Goal: Information Seeking & Learning: Understand process/instructions

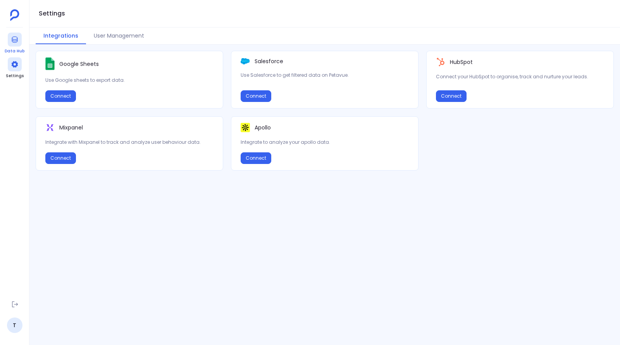
click at [19, 43] on div at bounding box center [15, 40] width 14 height 14
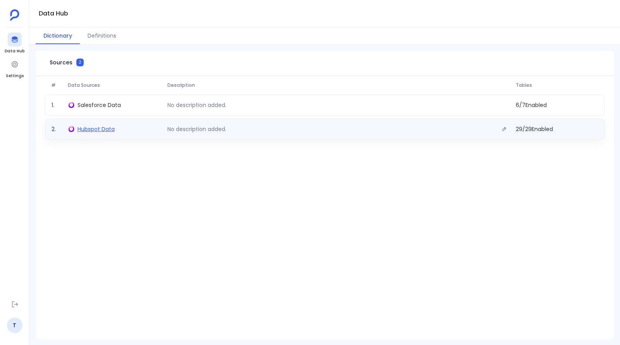
click at [93, 130] on span "Hubspot Data" at bounding box center [96, 129] width 37 height 8
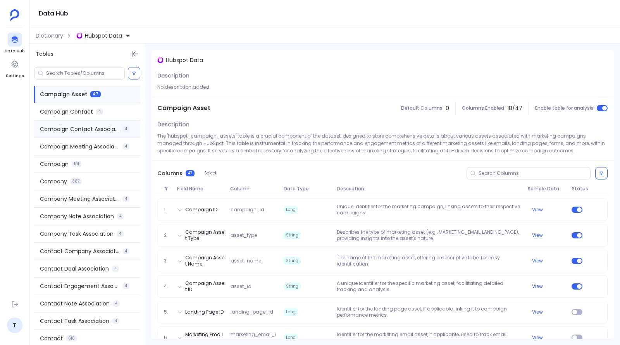
click at [94, 133] on div "Campaign Contact Association 4" at bounding box center [87, 129] width 106 height 17
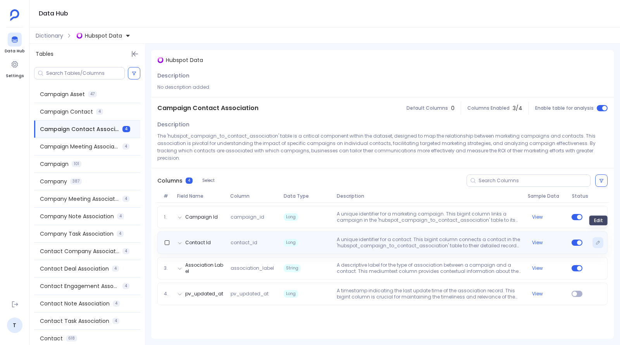
click at [599, 240] on icon "Edit" at bounding box center [598, 242] width 5 height 5
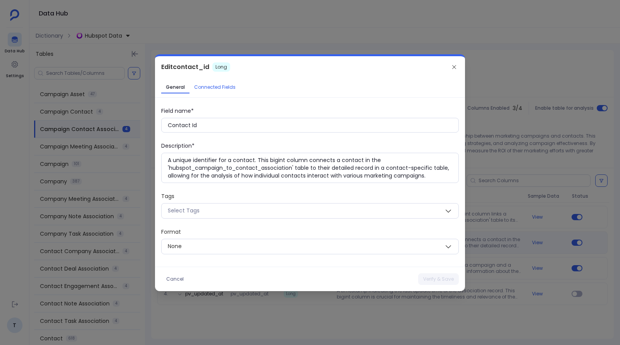
click at [211, 86] on span "Connected Fields" at bounding box center [214, 87] width 41 height 6
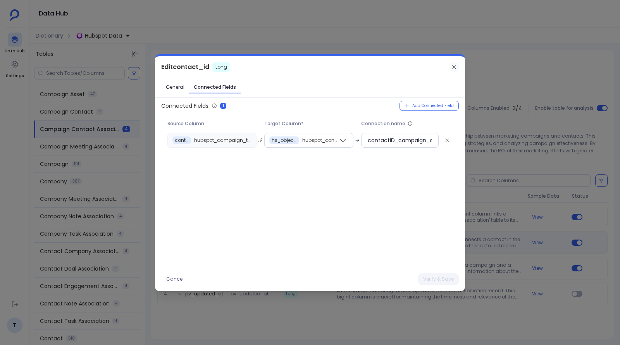
click at [452, 68] on icon at bounding box center [454, 67] width 6 height 6
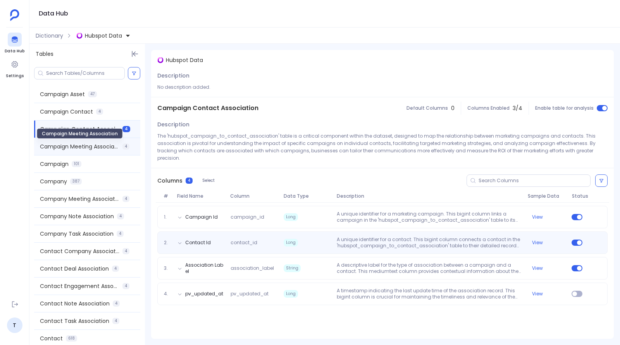
click at [80, 147] on span "Campaign Meeting Association" at bounding box center [79, 147] width 79 height 8
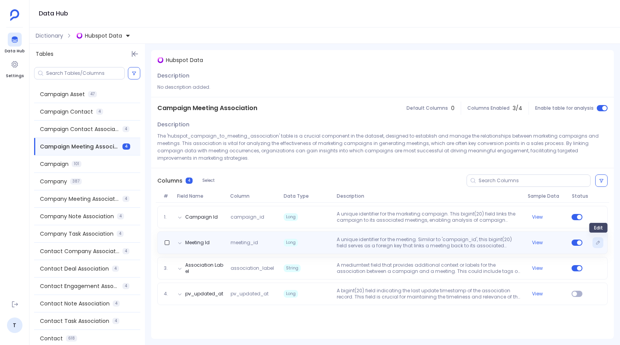
click at [598, 242] on icon "Edit" at bounding box center [598, 242] width 5 height 5
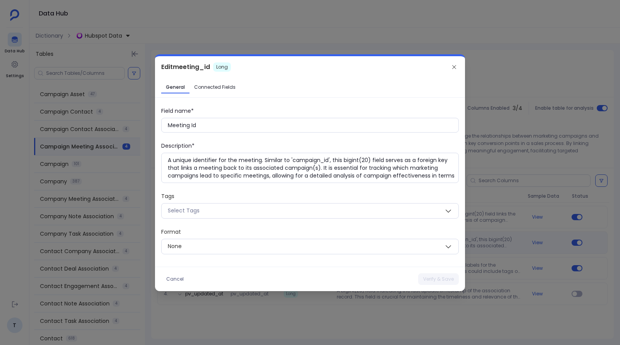
click at [213, 79] on div "Edit meeting_id Long General Connected Fields Field name* Meeting Id Descriptio…" at bounding box center [310, 173] width 310 height 235
click at [218, 93] on link "Connected Fields" at bounding box center [215, 87] width 51 height 12
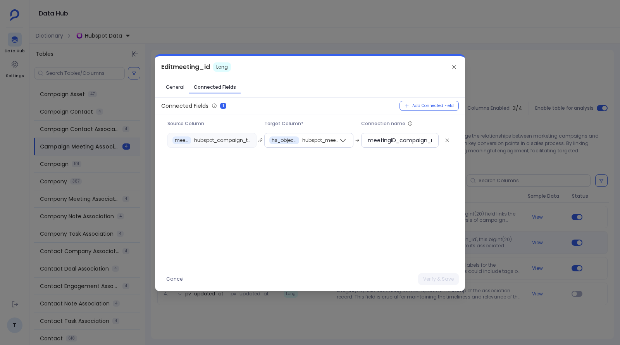
click at [480, 43] on div at bounding box center [310, 172] width 620 height 345
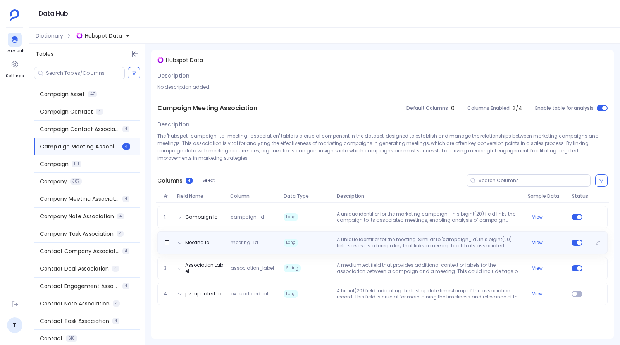
click at [364, 240] on p "A unique identifier for the meeting. Similar to 'campaign_id', this bigint(20) …" at bounding box center [429, 242] width 191 height 12
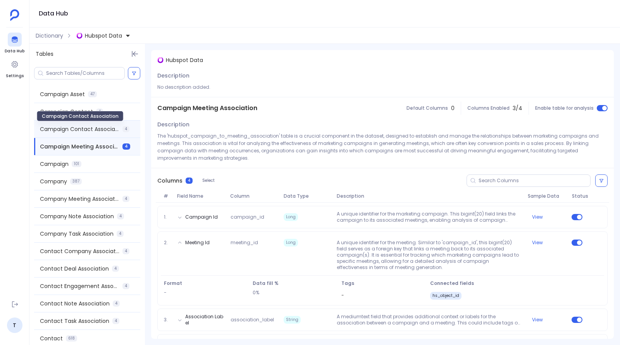
click at [99, 128] on span "Campaign Contact Association" at bounding box center [79, 129] width 79 height 8
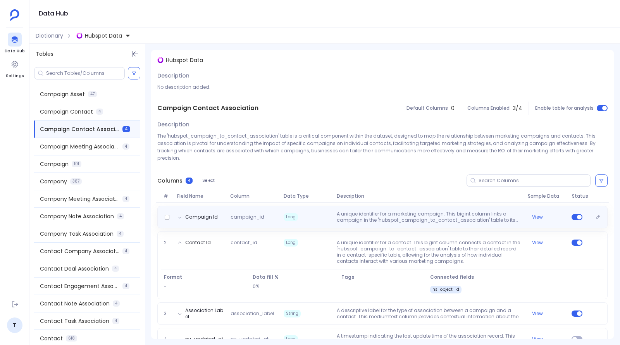
click at [319, 218] on div "Campaign Id campaign_id Long A unique identifier for a marketing campaign. This…" at bounding box center [382, 217] width 450 height 22
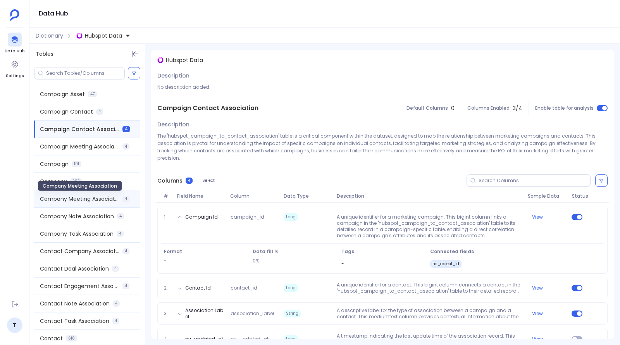
click at [79, 196] on span "Company Meeting Association" at bounding box center [79, 199] width 79 height 8
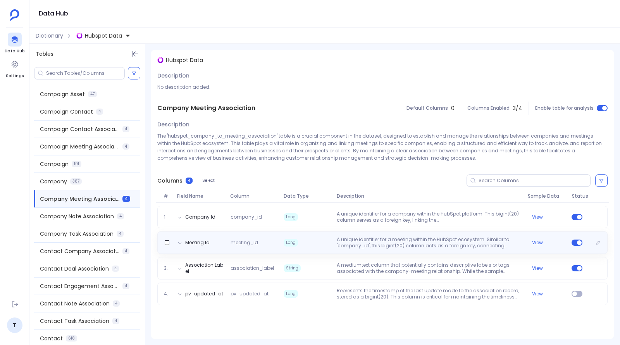
click at [333, 232] on div "Meeting Id meeting_id Long A unique identifier for a meeting within the HubSpot…" at bounding box center [382, 242] width 450 height 22
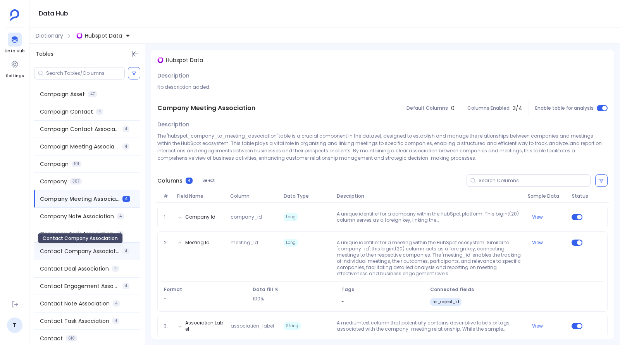
click at [106, 250] on span "Contact Company Association" at bounding box center [79, 251] width 79 height 8
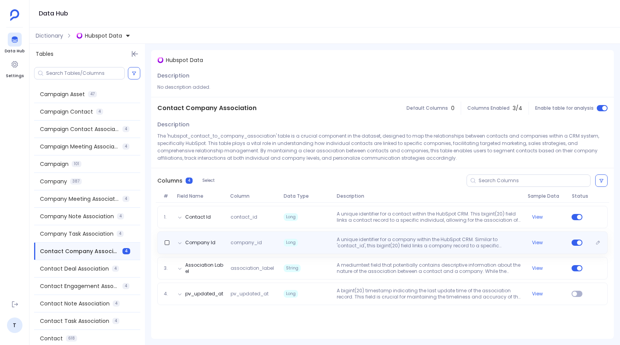
click at [378, 242] on p "A unique identifier for a company within the HubSpot CRM. Similar to 'contact_i…" at bounding box center [429, 242] width 191 height 12
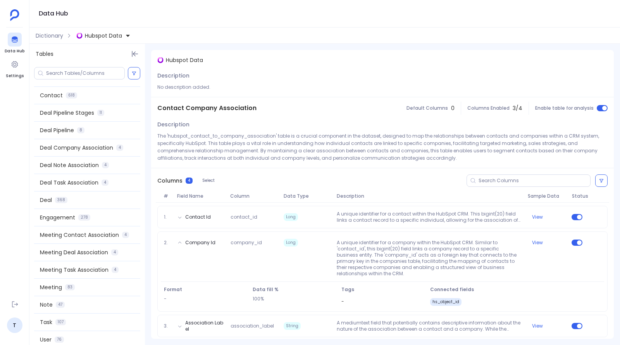
scroll to position [249, 0]
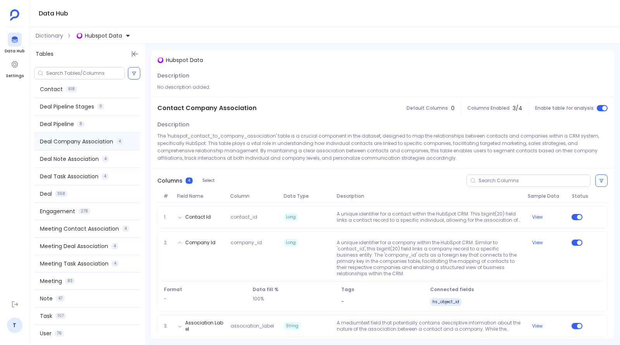
click at [70, 139] on span "Deal Company Association" at bounding box center [76, 142] width 73 height 8
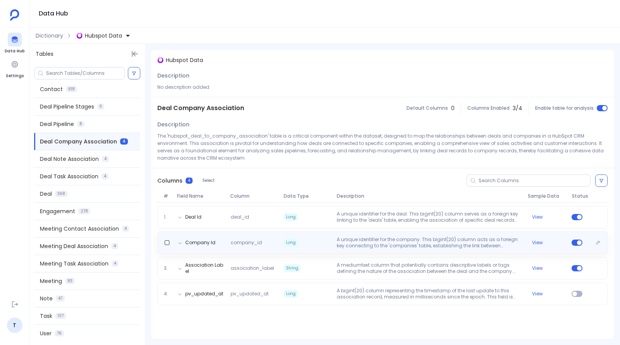
click at [305, 246] on span "Long" at bounding box center [307, 242] width 53 height 12
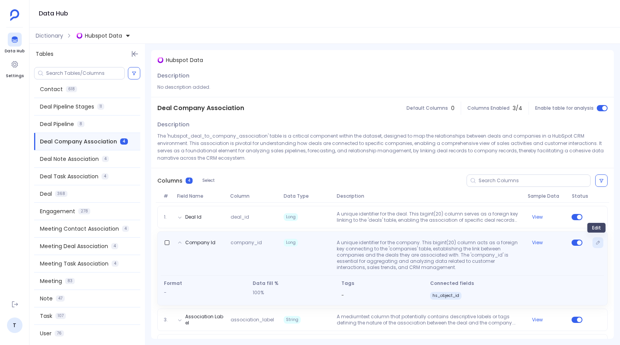
click at [593, 246] on button "Edit" at bounding box center [598, 242] width 11 height 11
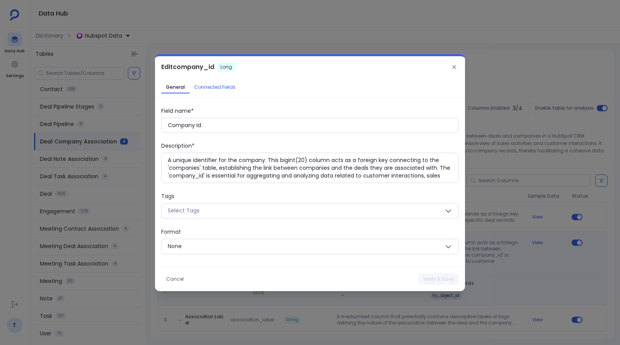
click at [209, 87] on span "Connected Fields" at bounding box center [214, 87] width 41 height 6
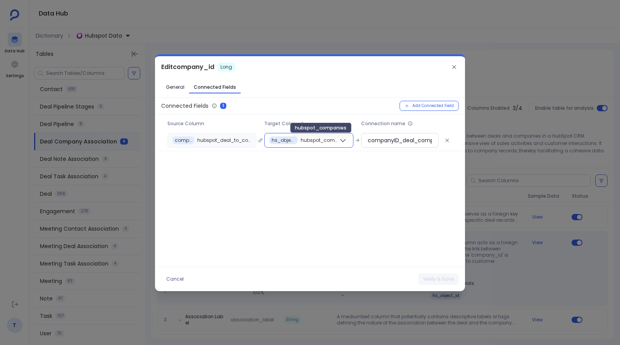
click at [319, 139] on span "hubspot_companies" at bounding box center [320, 140] width 38 height 6
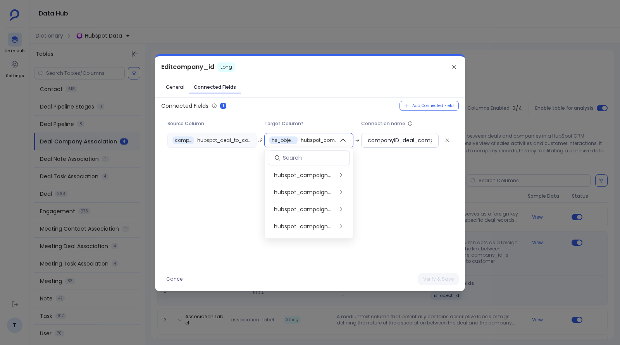
click at [411, 176] on div "Connected Fields 1 Add Connected Field Source Column Target Column* Connection …" at bounding box center [310, 182] width 310 height 163
click at [454, 67] on icon at bounding box center [454, 67] width 4 height 4
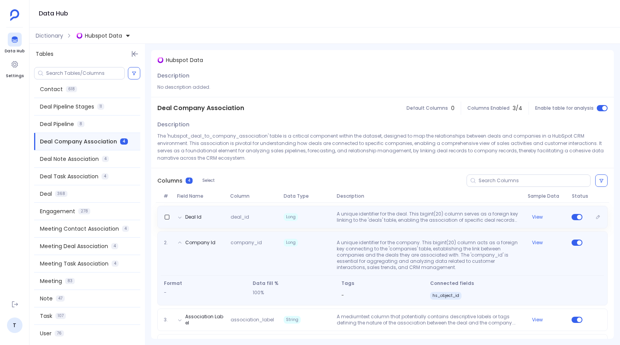
click at [378, 217] on p "A unique identifier for the deal. This bigint(20) column serves as a foreign ke…" at bounding box center [429, 217] width 191 height 12
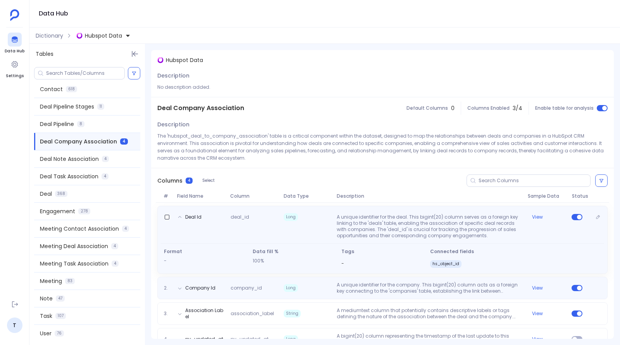
click at [379, 218] on p "A unique identifier for the deal. This bigint(20) column serves as a foreign ke…" at bounding box center [429, 226] width 191 height 25
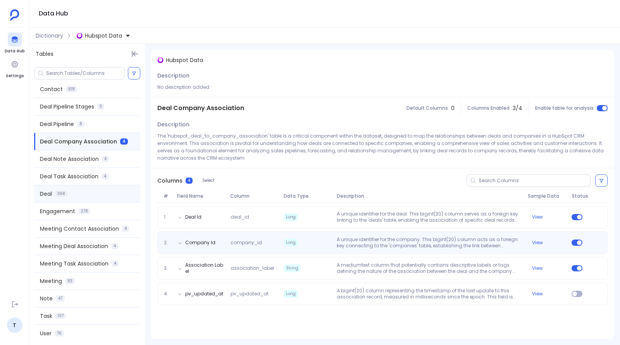
click at [86, 193] on div "Deal 368" at bounding box center [87, 193] width 106 height 17
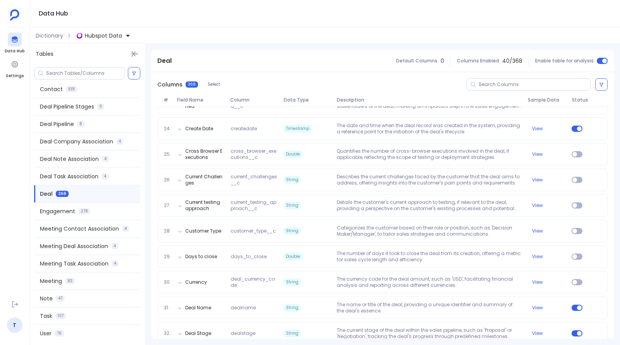
scroll to position [793, 0]
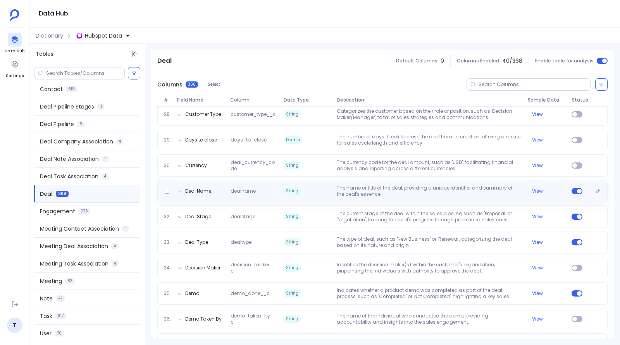
click at [472, 197] on div "Deal Name dealname String The name or title of the deal, providing a unique ide…" at bounding box center [382, 191] width 450 height 22
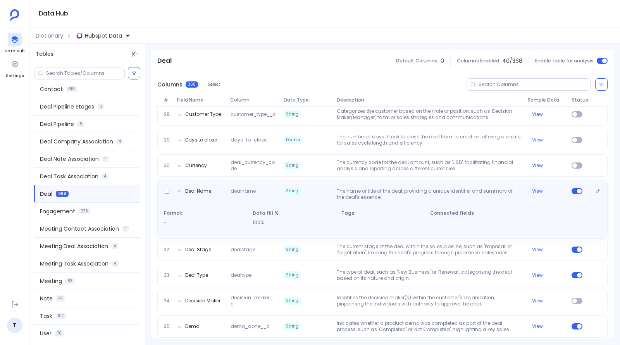
click at [472, 197] on p "The name or title of the deal, providing a unique identifier and summary of the…" at bounding box center [429, 194] width 191 height 12
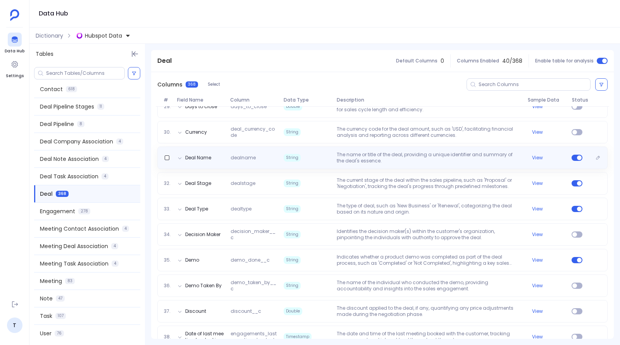
scroll to position [822, 0]
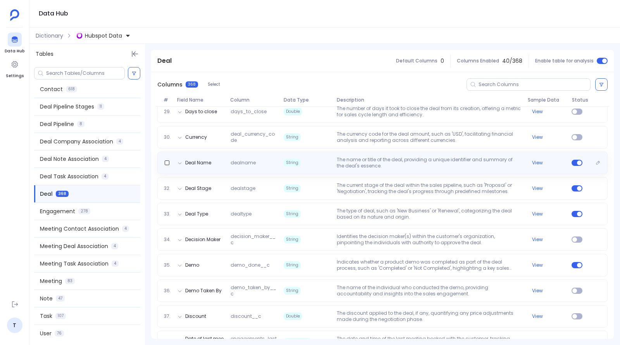
click at [418, 166] on p "The name or title of the deal, providing a unique identifier and summary of the…" at bounding box center [429, 163] width 191 height 12
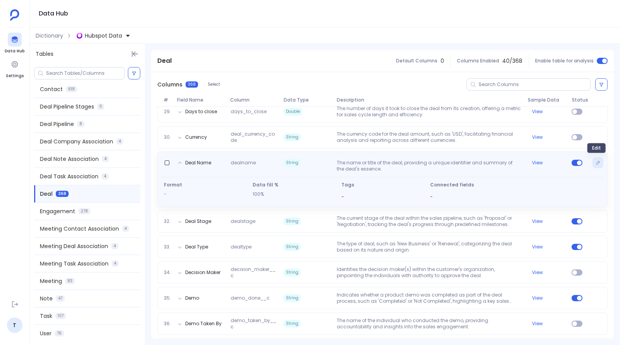
click at [599, 163] on button "Edit" at bounding box center [598, 162] width 11 height 11
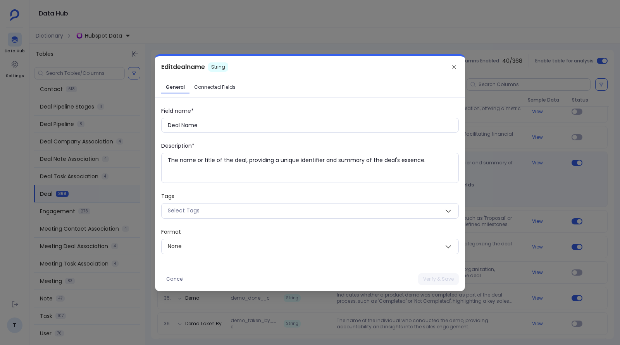
click at [235, 86] on link "Connected Fields" at bounding box center [215, 87] width 51 height 12
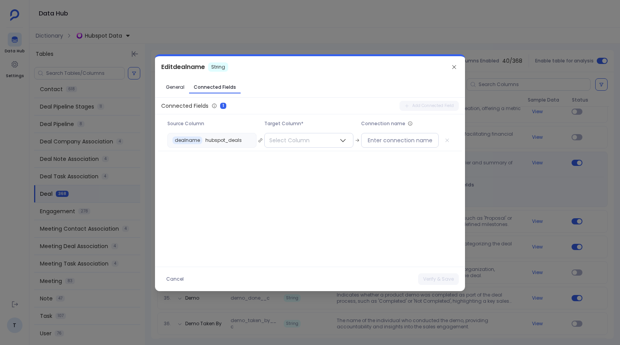
click at [529, 150] on div at bounding box center [310, 172] width 620 height 345
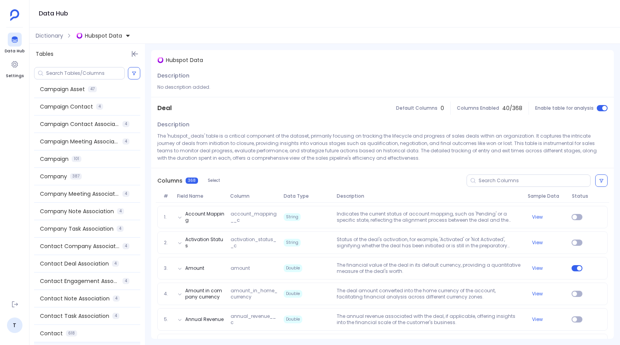
scroll to position [0, 0]
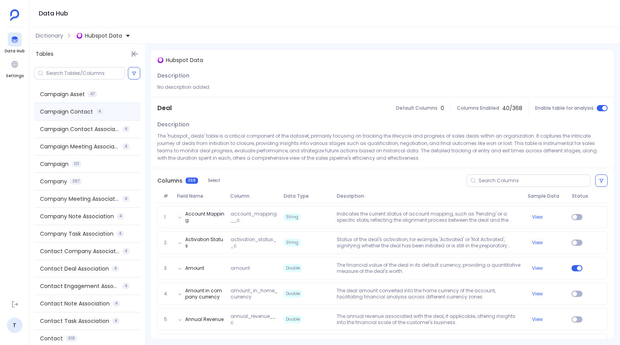
click at [84, 111] on span "Campaign Contact" at bounding box center [66, 112] width 53 height 8
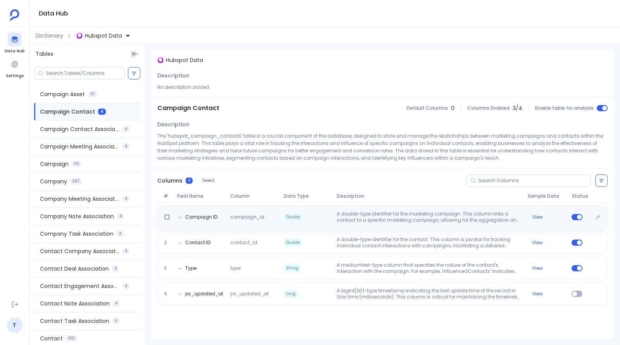
click at [416, 214] on p "A double-type identifier for the marketing campaign. This column links a contac…" at bounding box center [429, 217] width 191 height 12
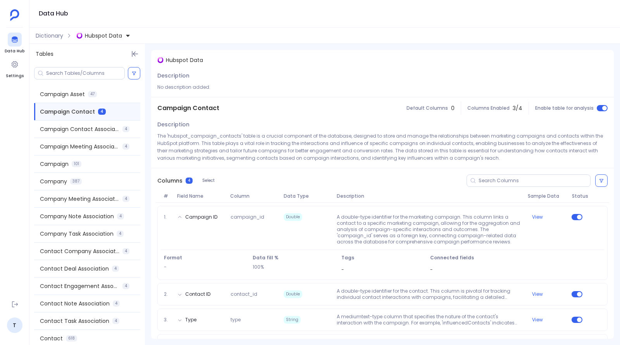
click at [408, 306] on div "1. Campaign ID campaign_id Double A double-type identifier for the marketing ca…" at bounding box center [382, 283] width 463 height 160
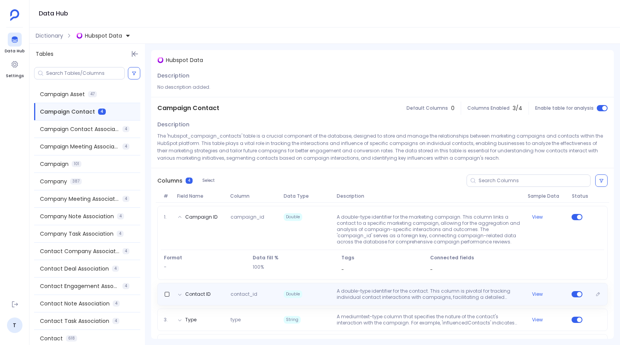
click at [407, 298] on p "A double-type identifier for the contact. This column is pivotal for tracking i…" at bounding box center [429, 294] width 191 height 12
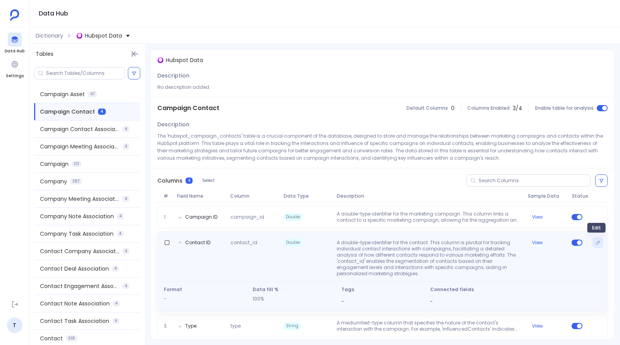
click at [596, 241] on icon "Edit" at bounding box center [598, 242] width 5 height 5
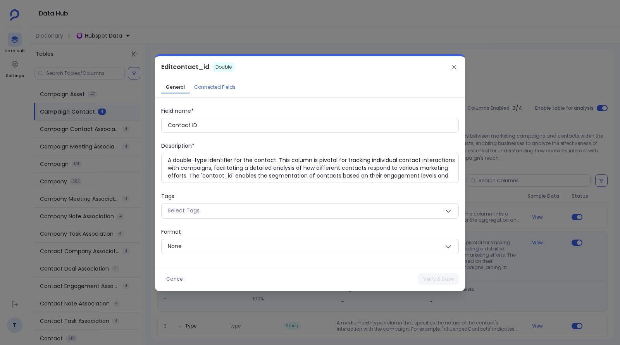
click at [205, 85] on span "Connected Fields" at bounding box center [214, 87] width 41 height 6
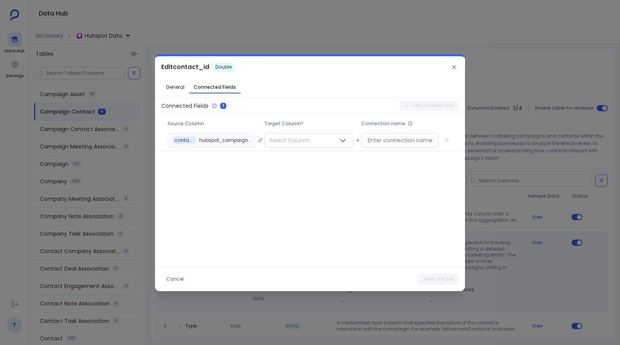
click at [533, 103] on div at bounding box center [310, 172] width 620 height 345
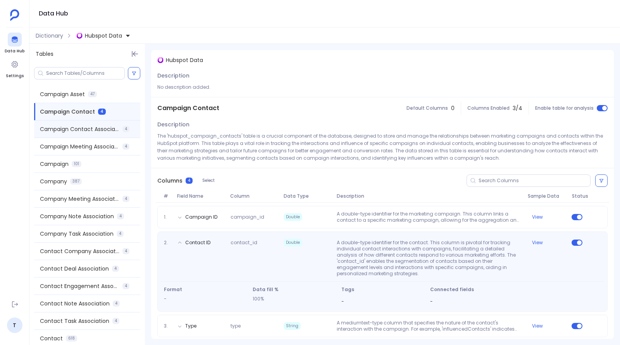
click at [92, 132] on span "Campaign Contact Association" at bounding box center [79, 129] width 79 height 8
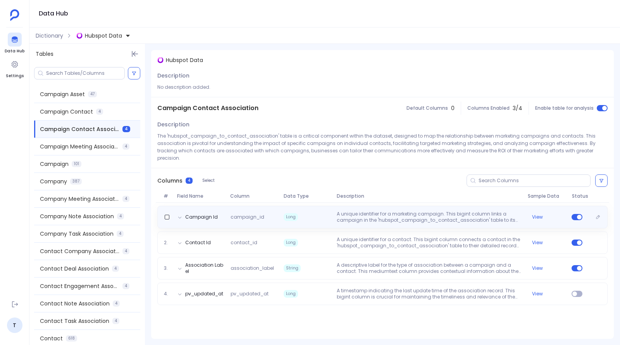
click at [344, 216] on div "Campaign Id campaign_id Long A unique identifier for a marketing campaign. This…" at bounding box center [382, 217] width 450 height 22
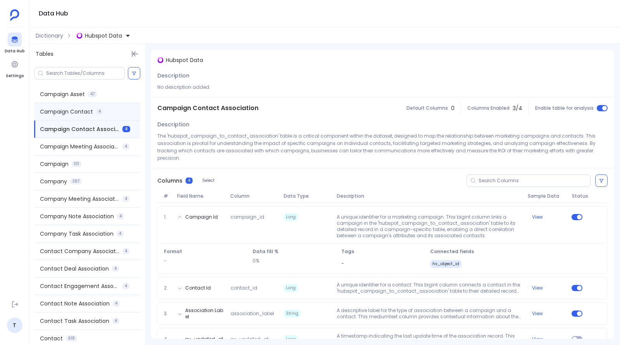
click at [84, 108] on span "Campaign Contact" at bounding box center [66, 112] width 53 height 8
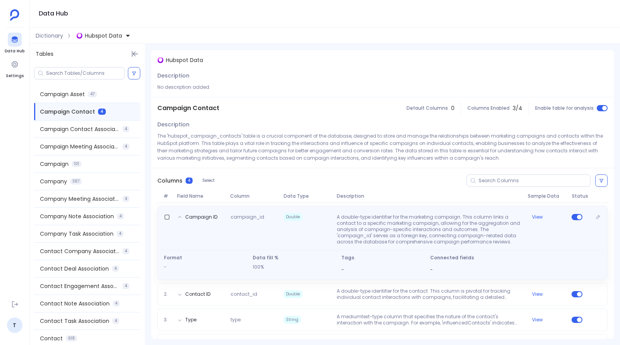
scroll to position [21, 0]
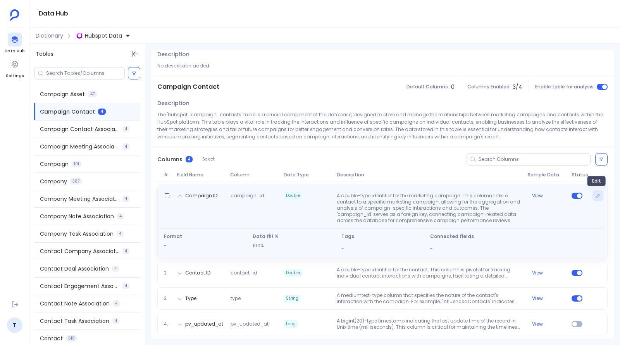
click at [596, 195] on icon "Edit" at bounding box center [598, 195] width 5 height 5
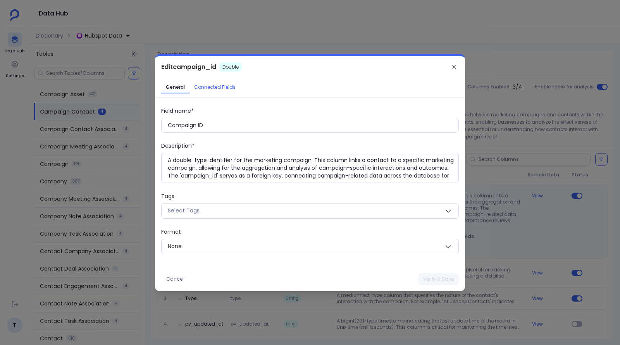
click at [204, 89] on span "Connected Fields" at bounding box center [214, 87] width 41 height 6
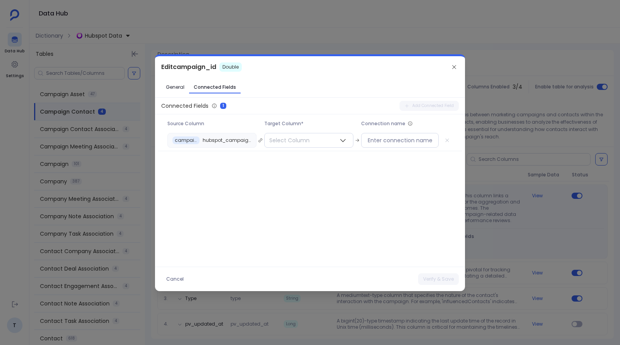
click at [502, 78] on div at bounding box center [310, 172] width 620 height 345
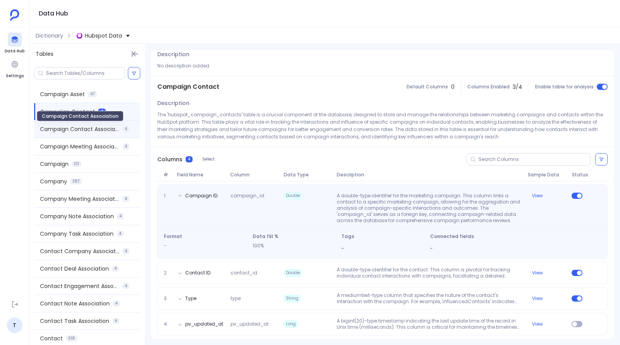
click at [62, 126] on span "Campaign Contact Association" at bounding box center [79, 129] width 79 height 8
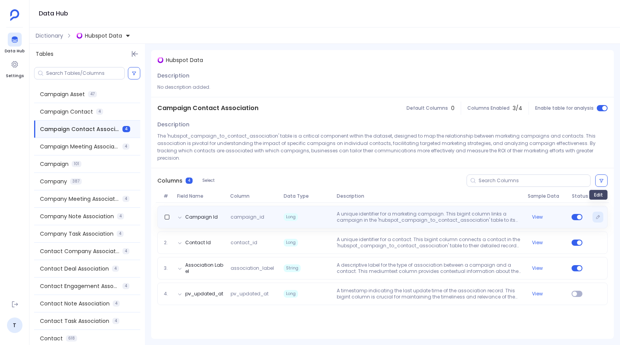
click at [597, 215] on icon "Edit" at bounding box center [598, 217] width 5 height 5
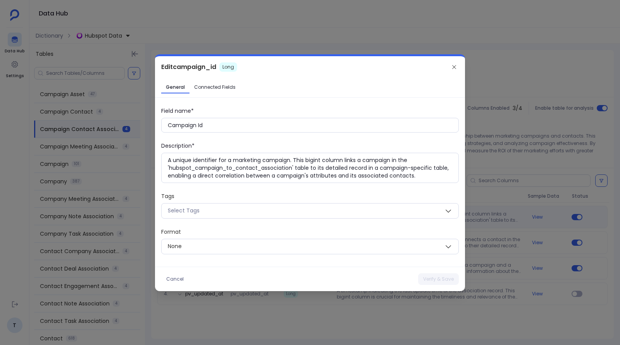
click at [208, 91] on link "Connected Fields" at bounding box center [215, 87] width 51 height 12
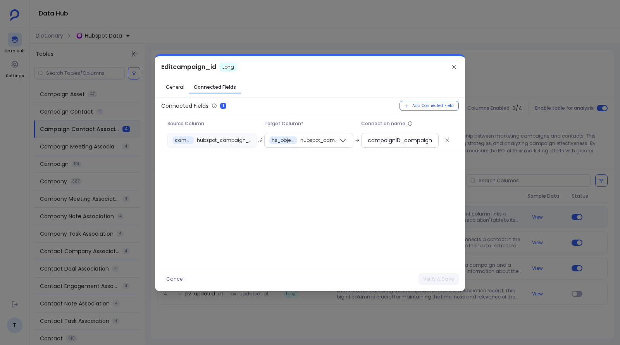
click at [321, 50] on div at bounding box center [310, 172] width 620 height 345
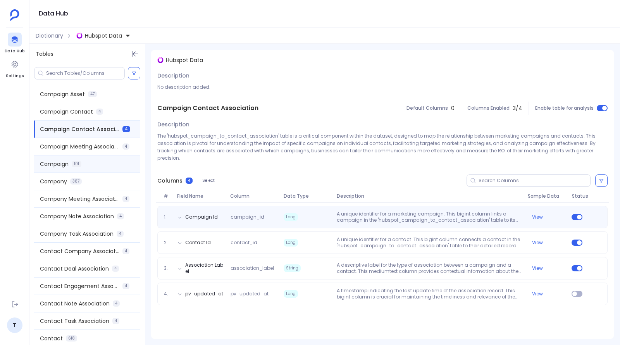
click at [61, 165] on span "Campaign" at bounding box center [54, 164] width 29 height 8
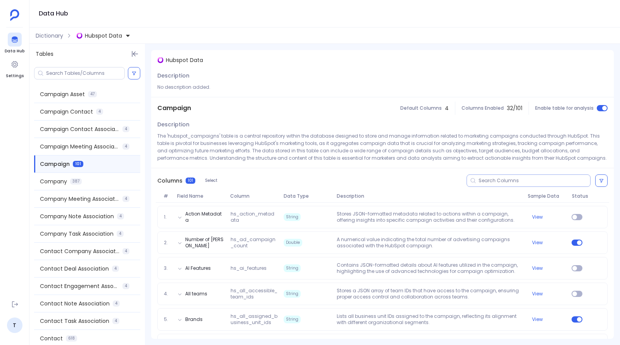
click at [499, 179] on input at bounding box center [535, 181] width 112 height 6
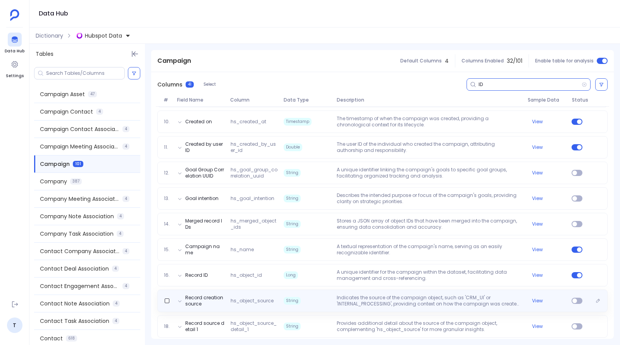
scroll to position [328, 0]
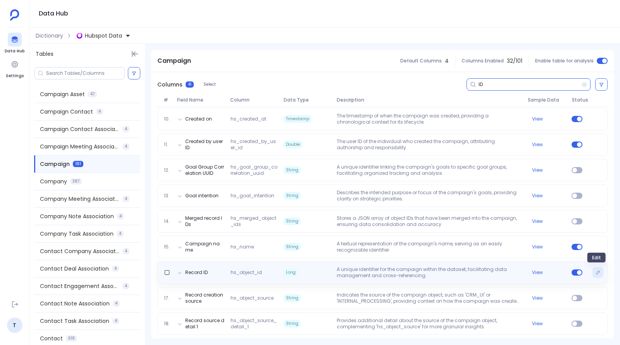
type input "ID"
click at [599, 271] on button "Edit" at bounding box center [598, 272] width 11 height 11
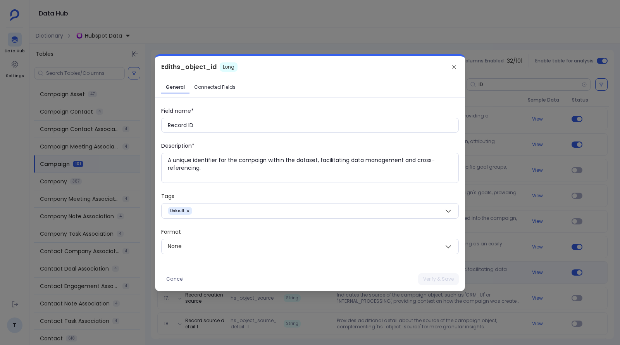
click at [203, 91] on link "Connected Fields" at bounding box center [215, 87] width 51 height 12
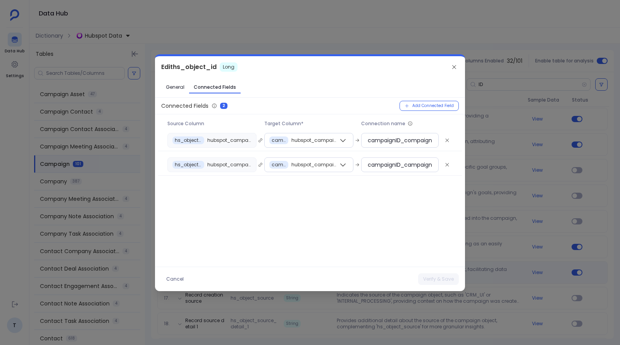
click at [263, 57] on div "Edit hs_object_id Long" at bounding box center [310, 67] width 310 height 22
click at [110, 33] on div at bounding box center [310, 172] width 620 height 345
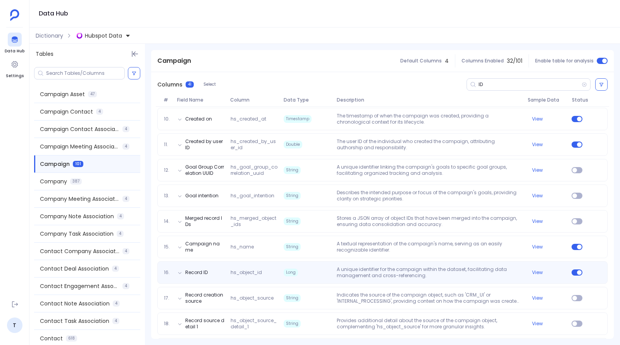
click at [114, 39] on button "Hubspot Data" at bounding box center [103, 35] width 57 height 12
click at [112, 68] on span "Salesforce Data" at bounding box center [114, 71] width 43 height 8
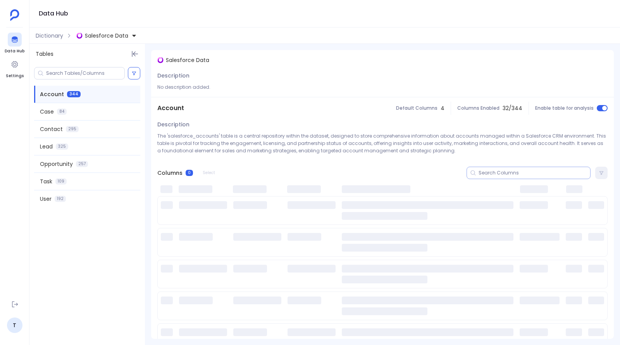
click at [505, 170] on input at bounding box center [535, 173] width 112 height 6
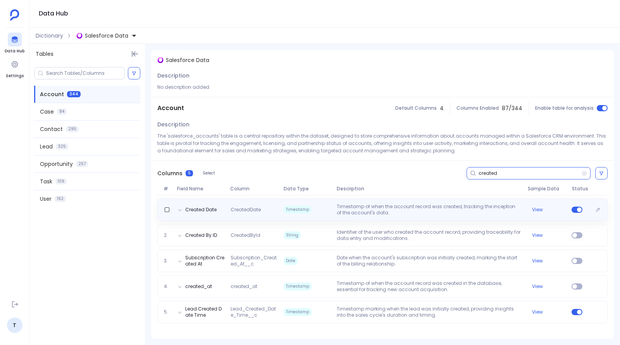
type input "created"
click at [398, 215] on p "Timestamp of when the account record was created, tracking the inception of the…" at bounding box center [429, 209] width 191 height 12
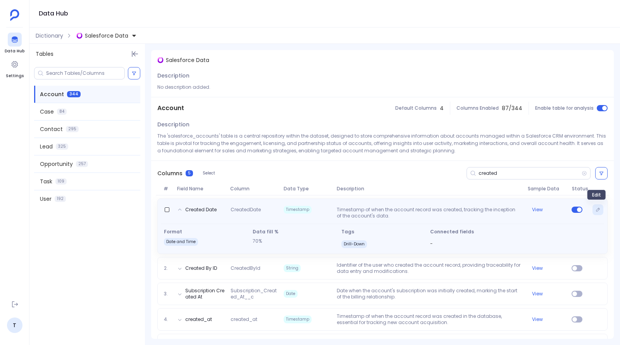
click at [597, 209] on icon "Edit" at bounding box center [598, 209] width 5 height 5
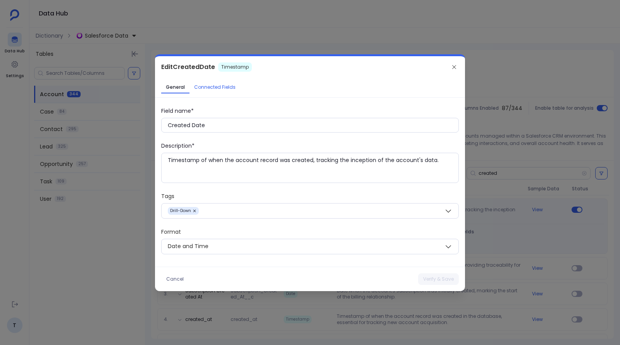
click at [229, 87] on span "Connected Fields" at bounding box center [214, 87] width 41 height 6
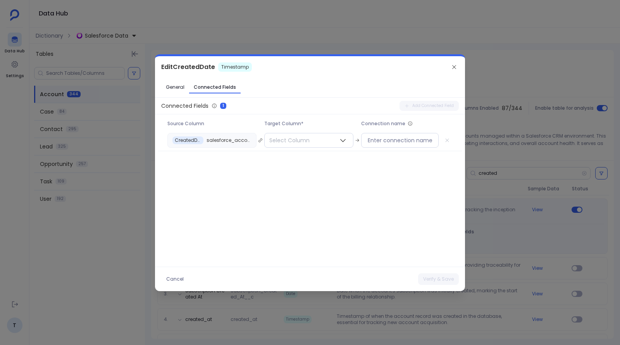
click at [187, 82] on link "General" at bounding box center [175, 87] width 28 height 12
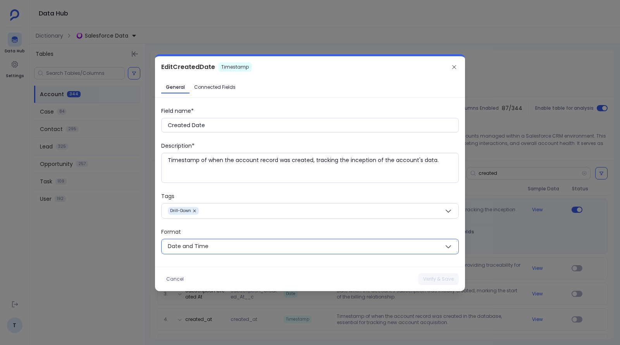
click at [300, 250] on span "Date and Time" at bounding box center [301, 246] width 278 height 10
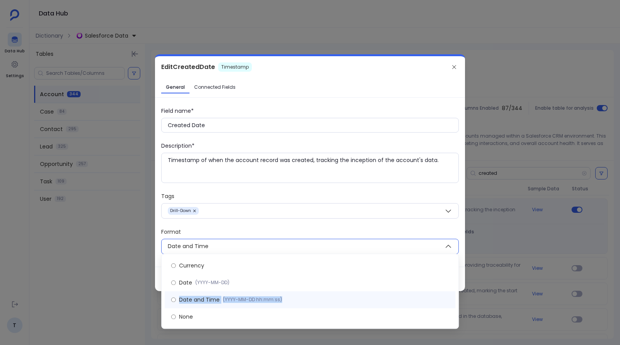
drag, startPoint x: 179, startPoint y: 300, endPoint x: 287, endPoint y: 300, distance: 108.5
click at [287, 300] on label "Date and Time (YYYY-MM-DD hh:mm:ss)" at bounding box center [310, 299] width 291 height 17
copy label "Date and Time (YYYY-MM-DD hh:mm:ss)"
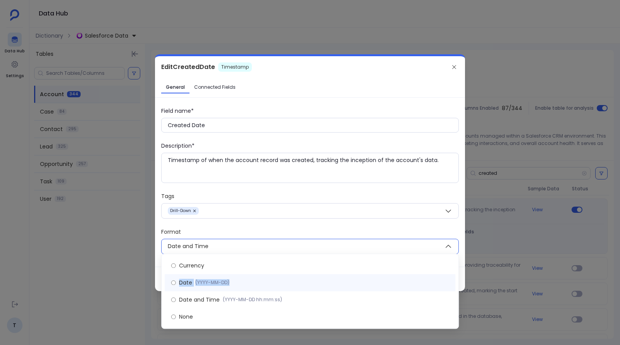
drag, startPoint x: 179, startPoint y: 281, endPoint x: 238, endPoint y: 281, distance: 58.5
click at [238, 281] on label "Date (YYYY-MM-DD)" at bounding box center [310, 282] width 291 height 17
copy label "Date (YYYY-MM-DD)"
click at [324, 24] on div at bounding box center [310, 172] width 620 height 345
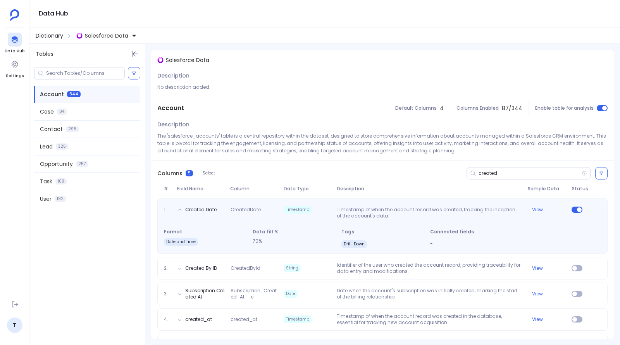
click at [48, 36] on span "Dictionary" at bounding box center [50, 36] width 28 height 8
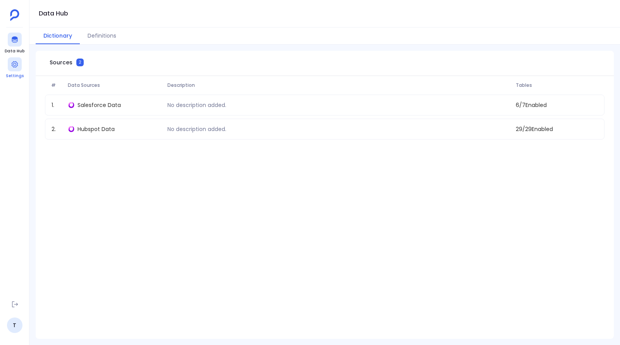
click at [14, 72] on link "Settings" at bounding box center [15, 68] width 18 height 22
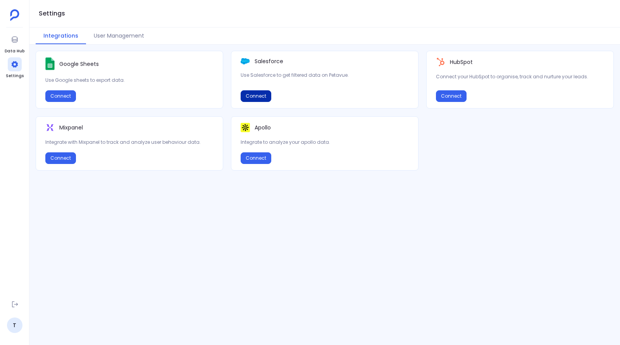
click at [252, 98] on button "Connect" at bounding box center [256, 96] width 31 height 12
click at [13, 42] on icon at bounding box center [15, 40] width 8 height 8
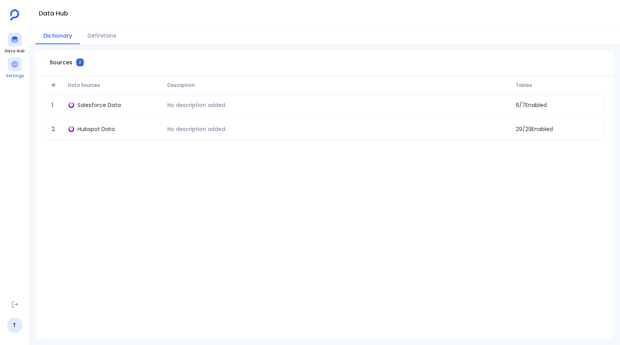
click at [13, 66] on icon at bounding box center [14, 64] width 6 height 6
